Goal: Navigation & Orientation: Find specific page/section

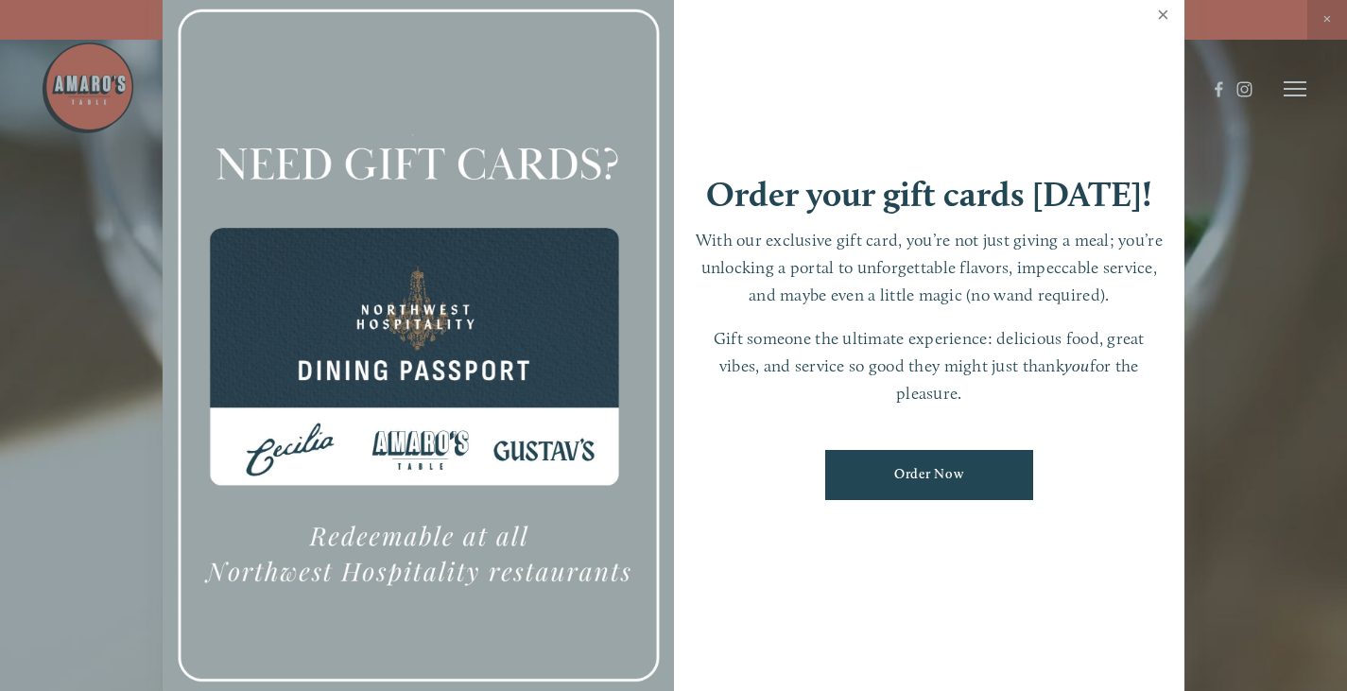
click at [1153, 15] on link "Close" at bounding box center [1163, 17] width 37 height 53
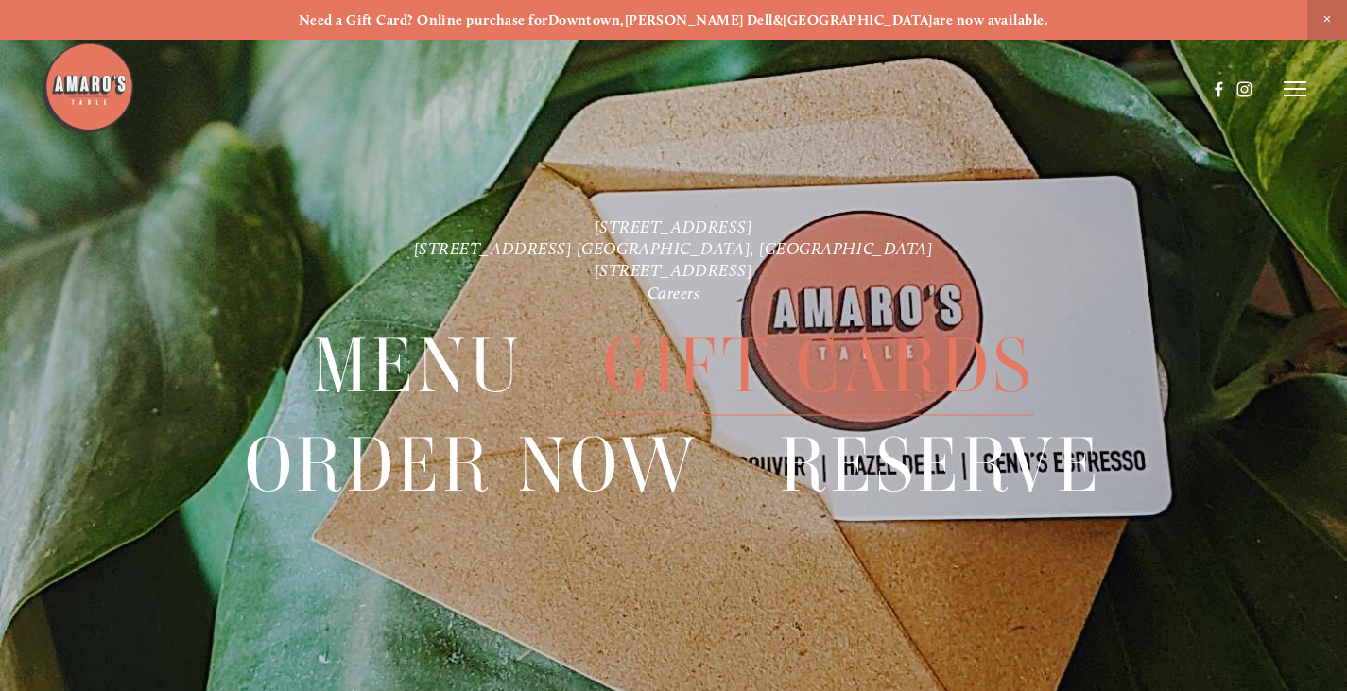
scroll to position [40, 0]
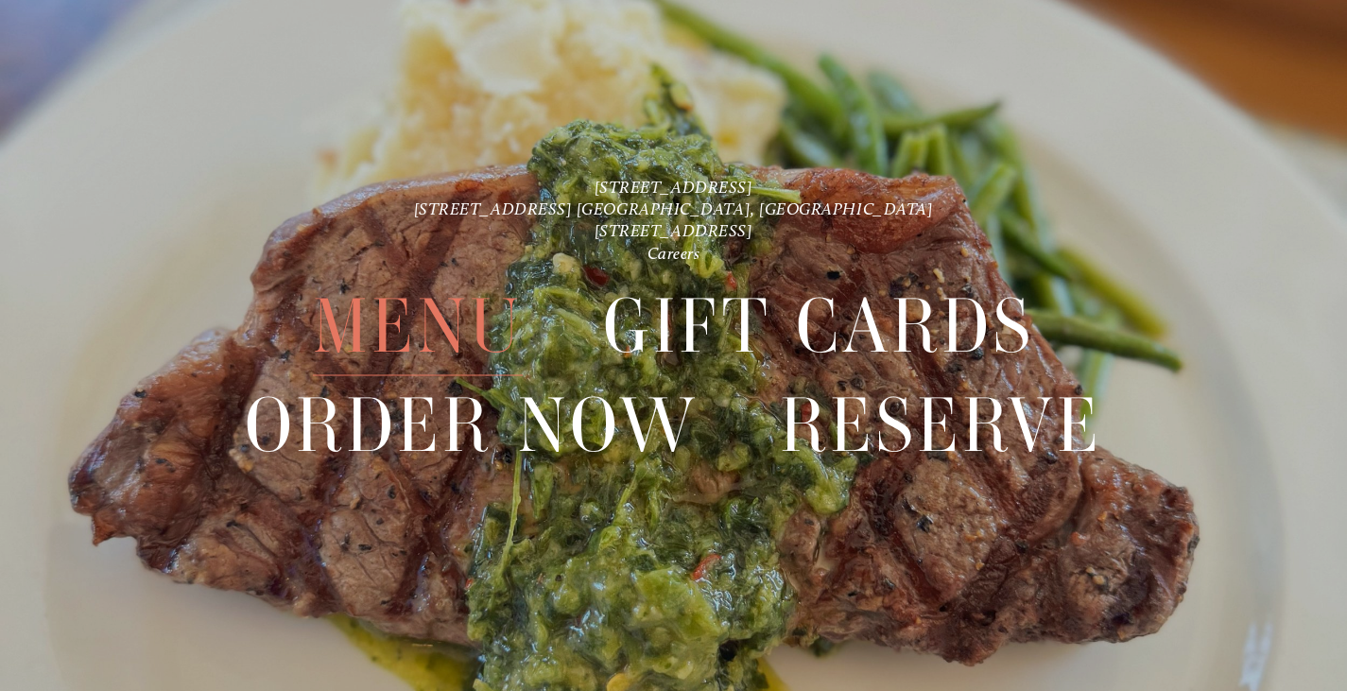
click at [402, 327] on span "Menu" at bounding box center [418, 327] width 210 height 97
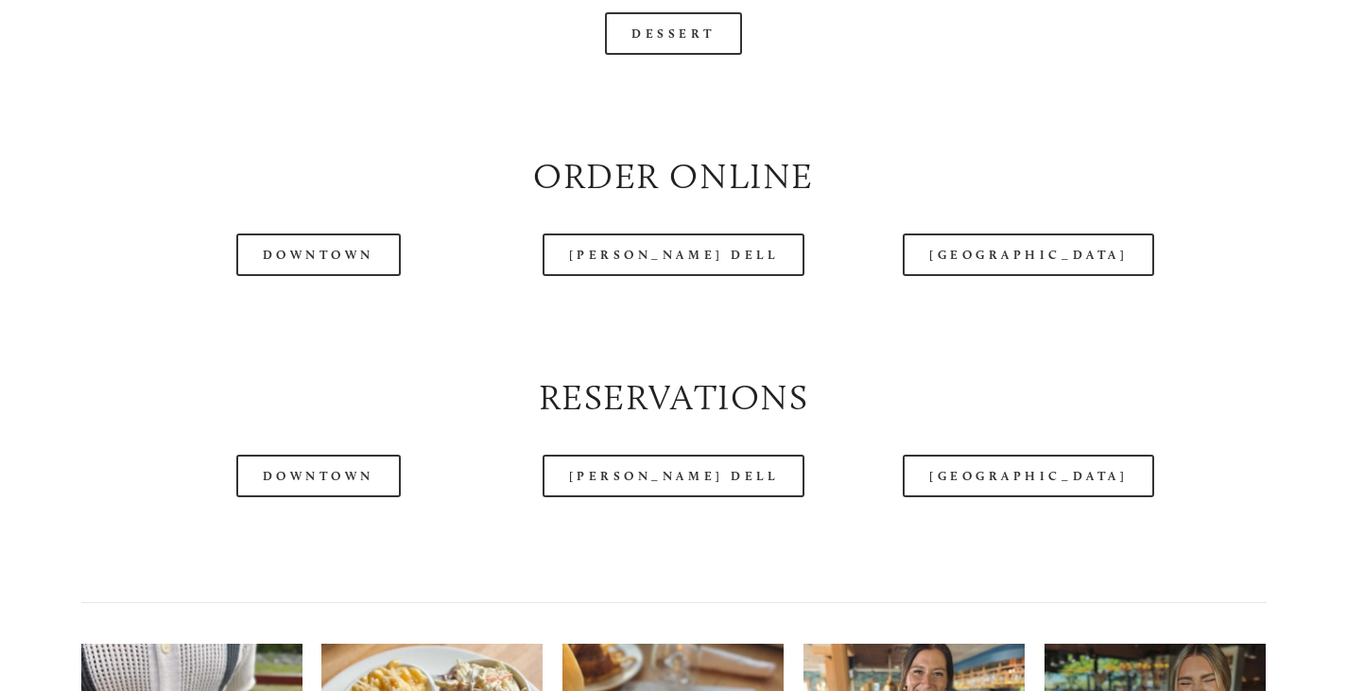
scroll to position [2064, 0]
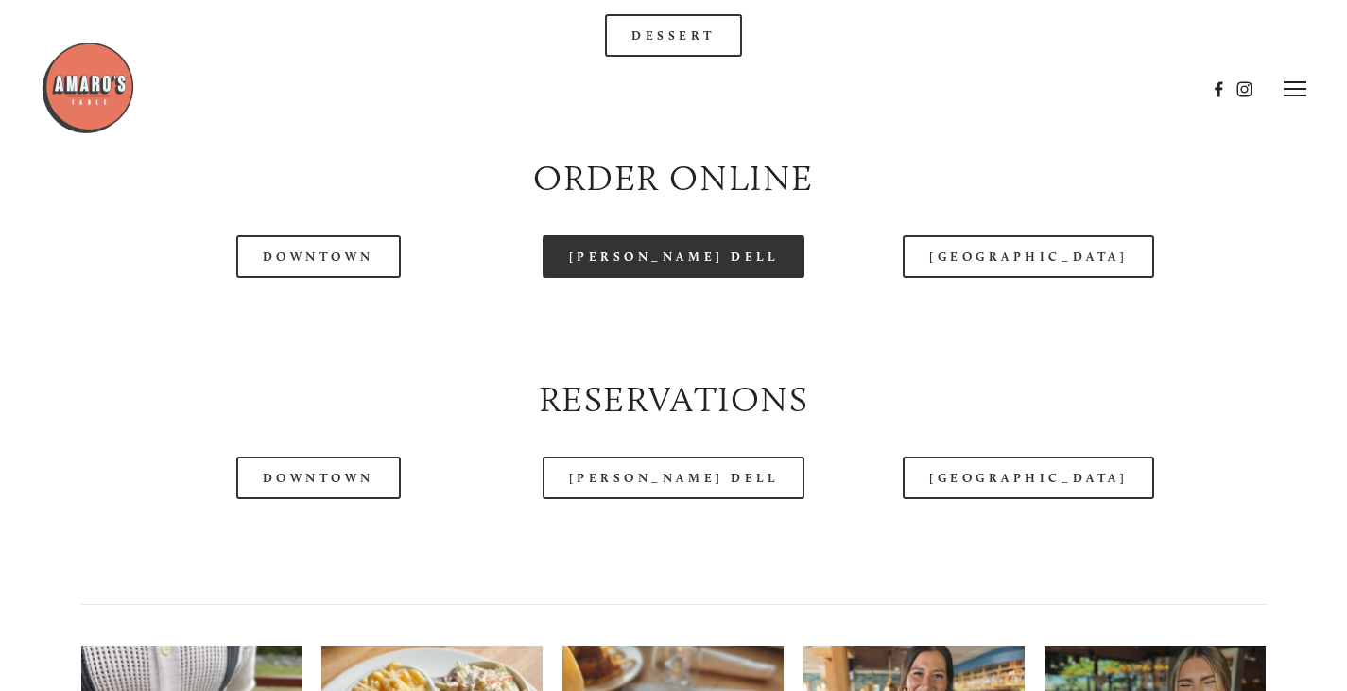
click at [662, 278] on link "[PERSON_NAME] Dell" at bounding box center [674, 256] width 263 height 43
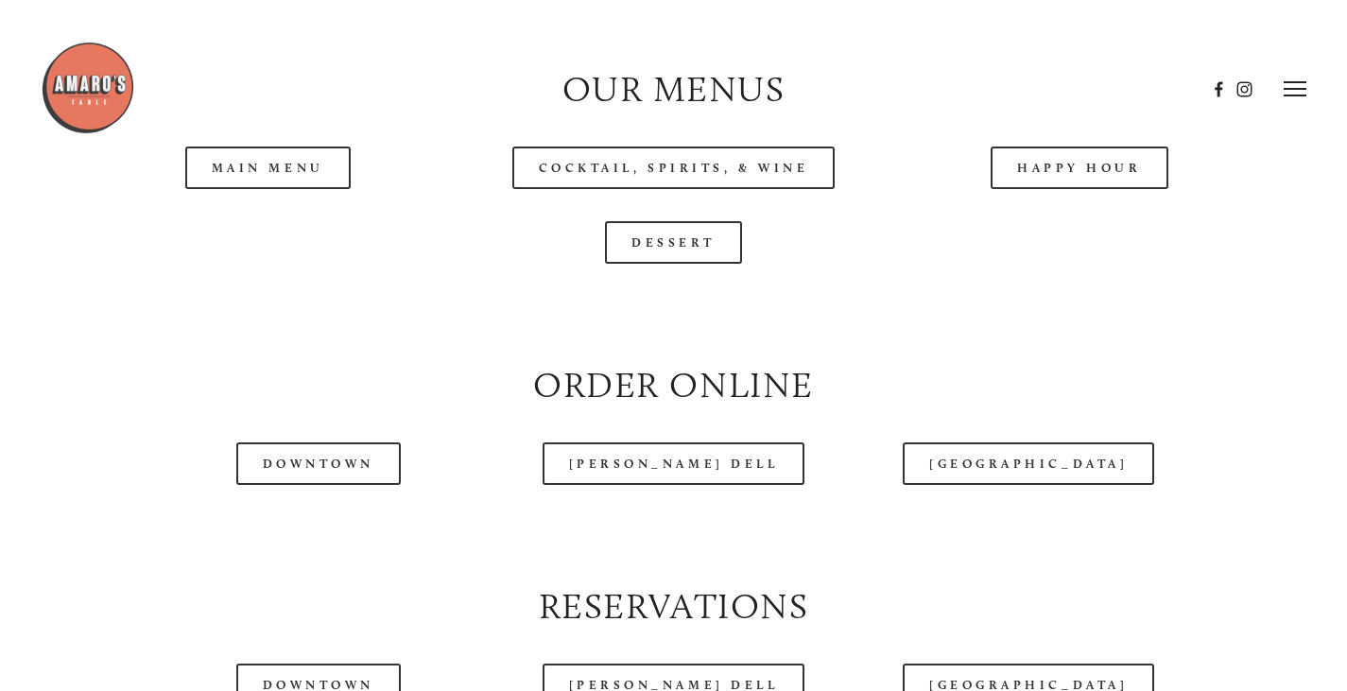
scroll to position [1802, 0]
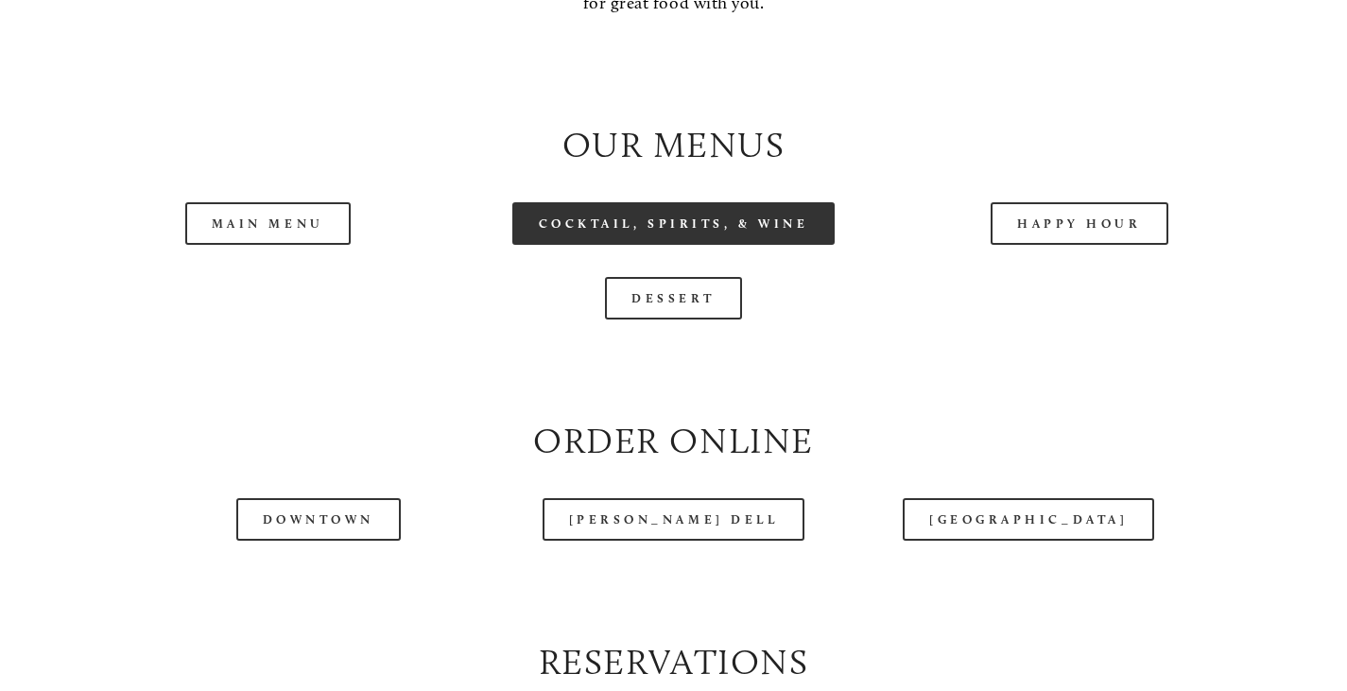
click at [695, 245] on link "Cocktail, Spirits, & Wine" at bounding box center [673, 223] width 323 height 43
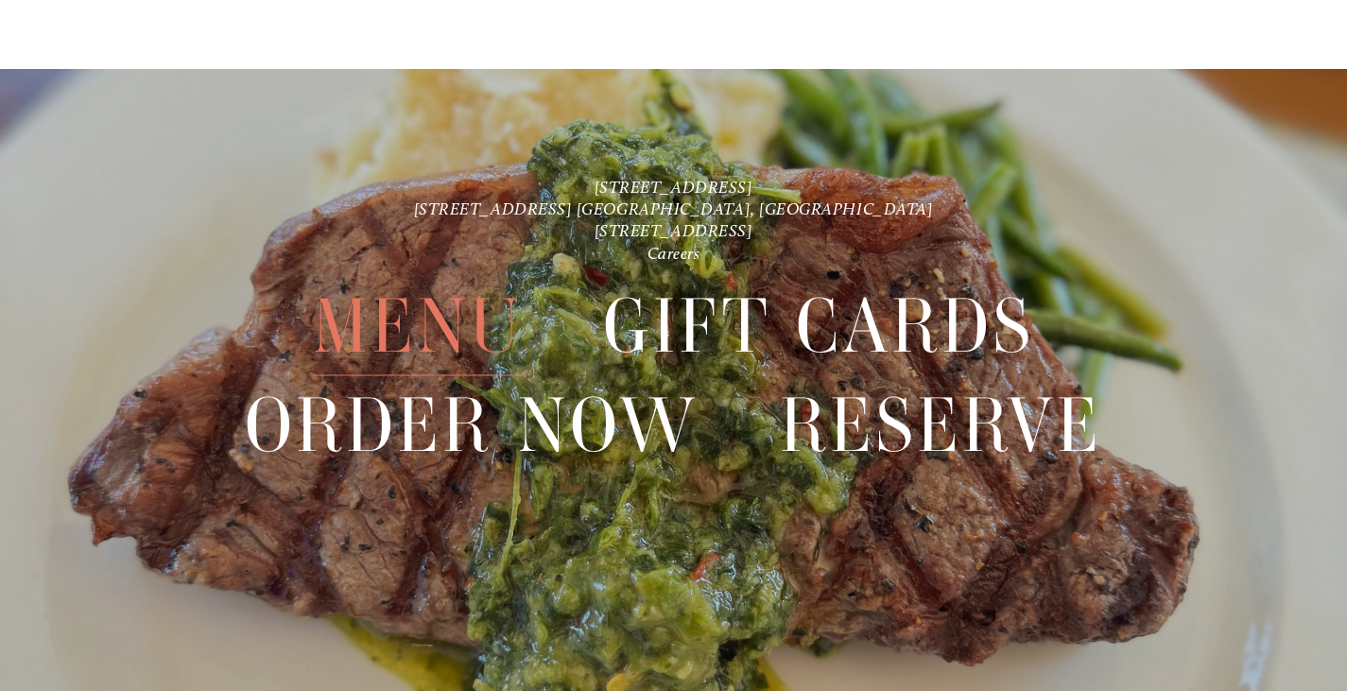
scroll to position [4160, 0]
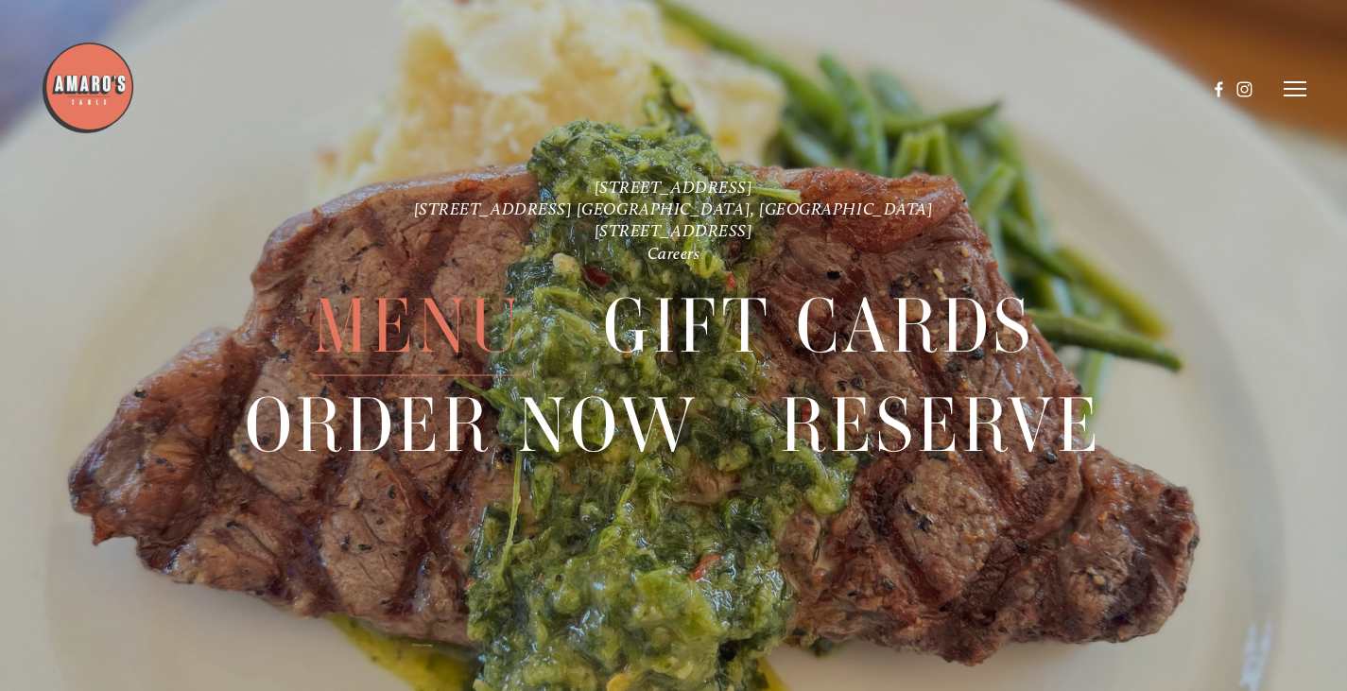
click at [1289, 89] on line at bounding box center [1295, 89] width 23 height 0
click at [1242, 91] on span "Careers" at bounding box center [1235, 88] width 44 height 16
